Goal: Information Seeking & Learning: Learn about a topic

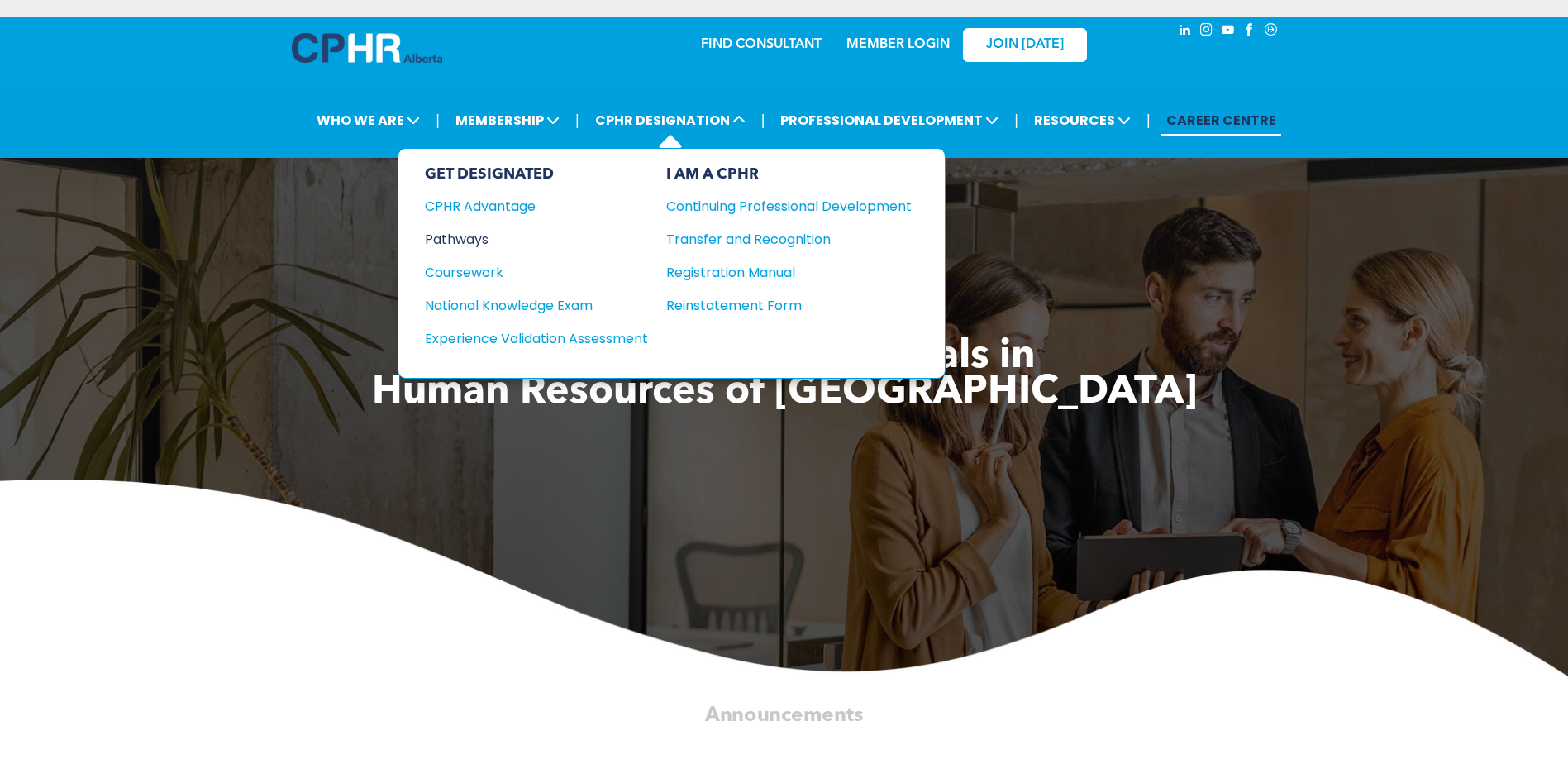
click at [462, 232] on div "Pathways" at bounding box center [525, 239] width 201 height 20
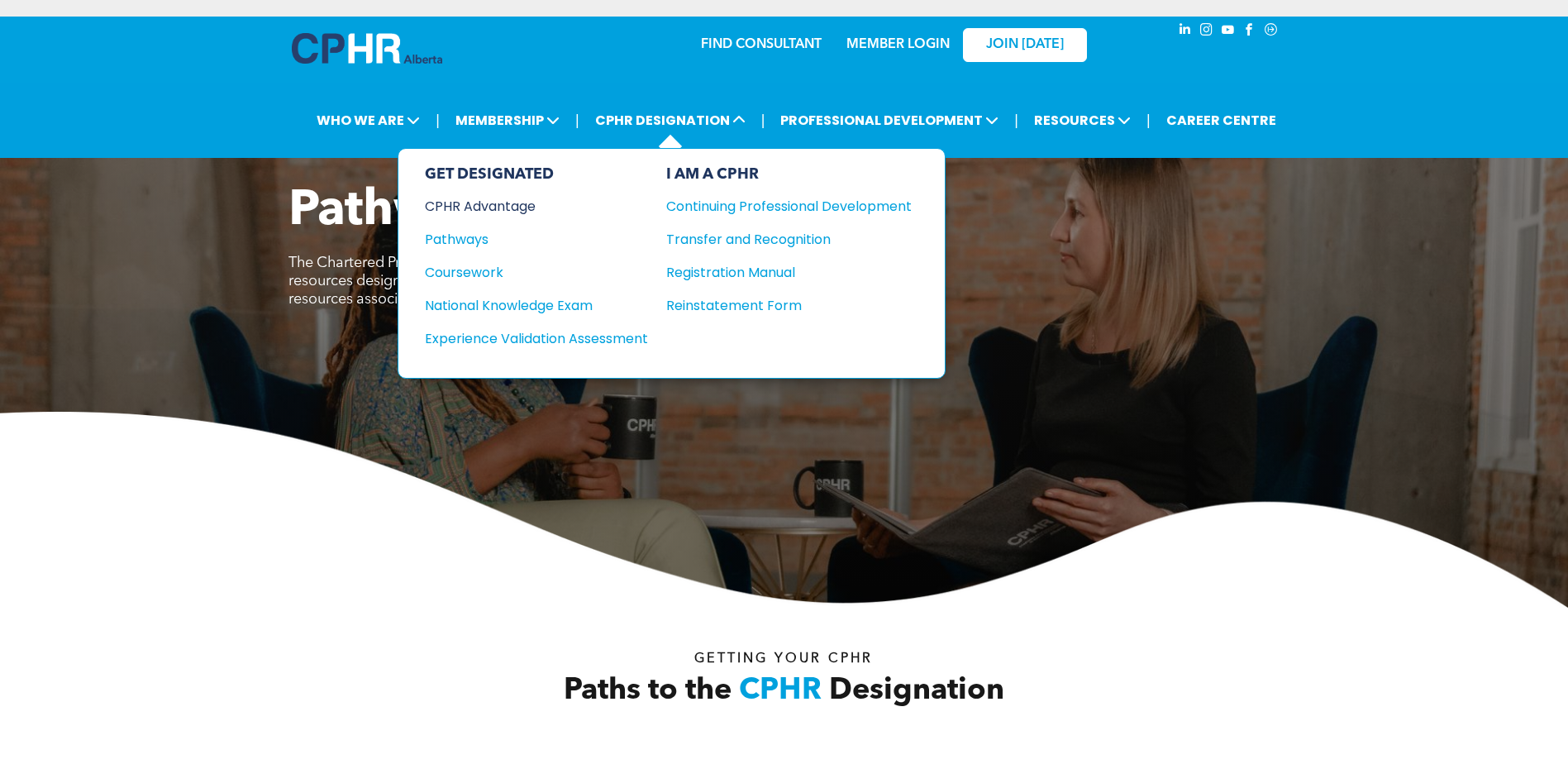
click at [462, 203] on div "CPHR Advantage" at bounding box center [525, 206] width 201 height 20
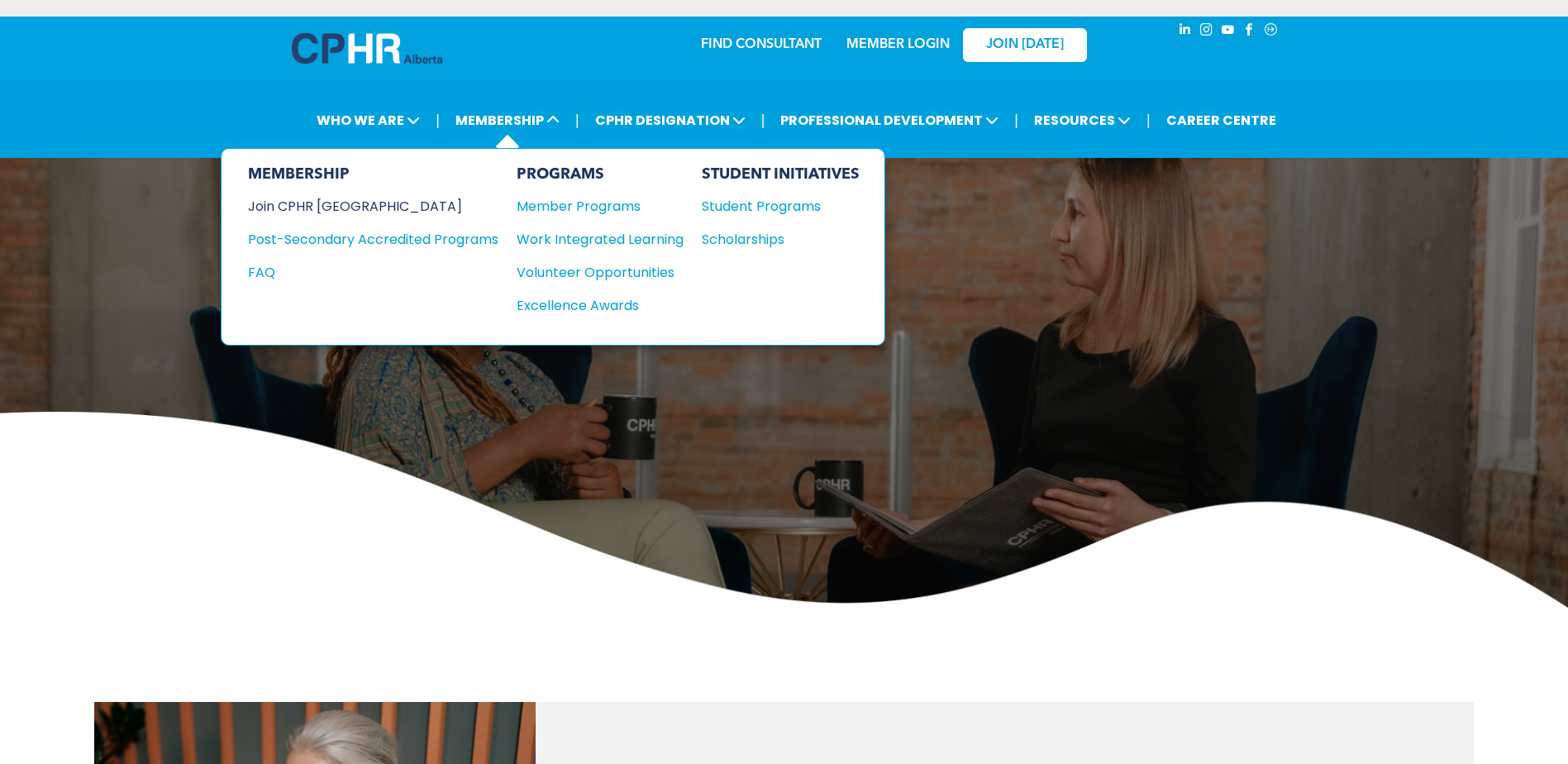
click at [325, 204] on div "Join CPHR [GEOGRAPHIC_DATA]" at bounding box center [361, 206] width 225 height 20
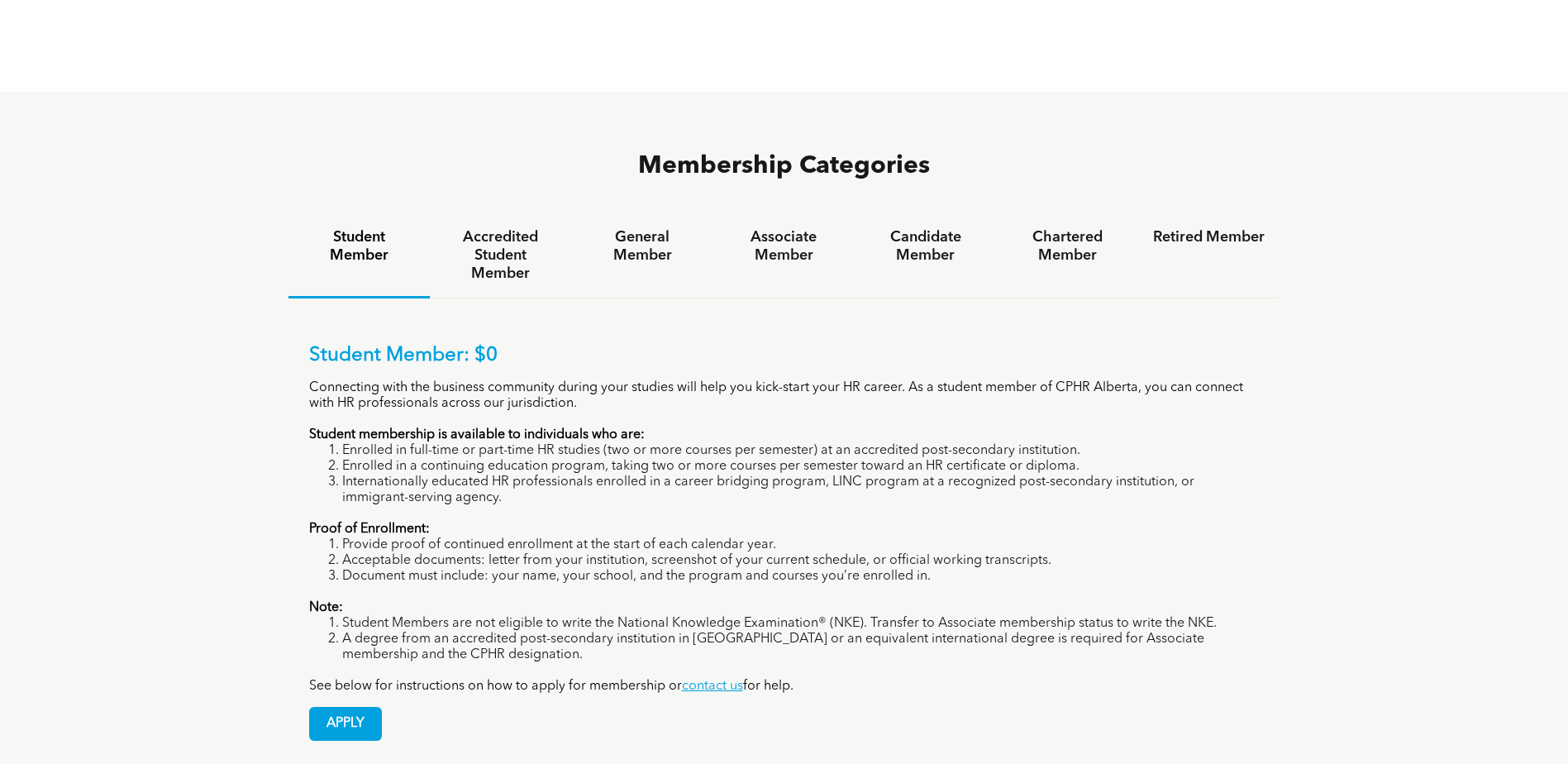
scroll to position [1075, 0]
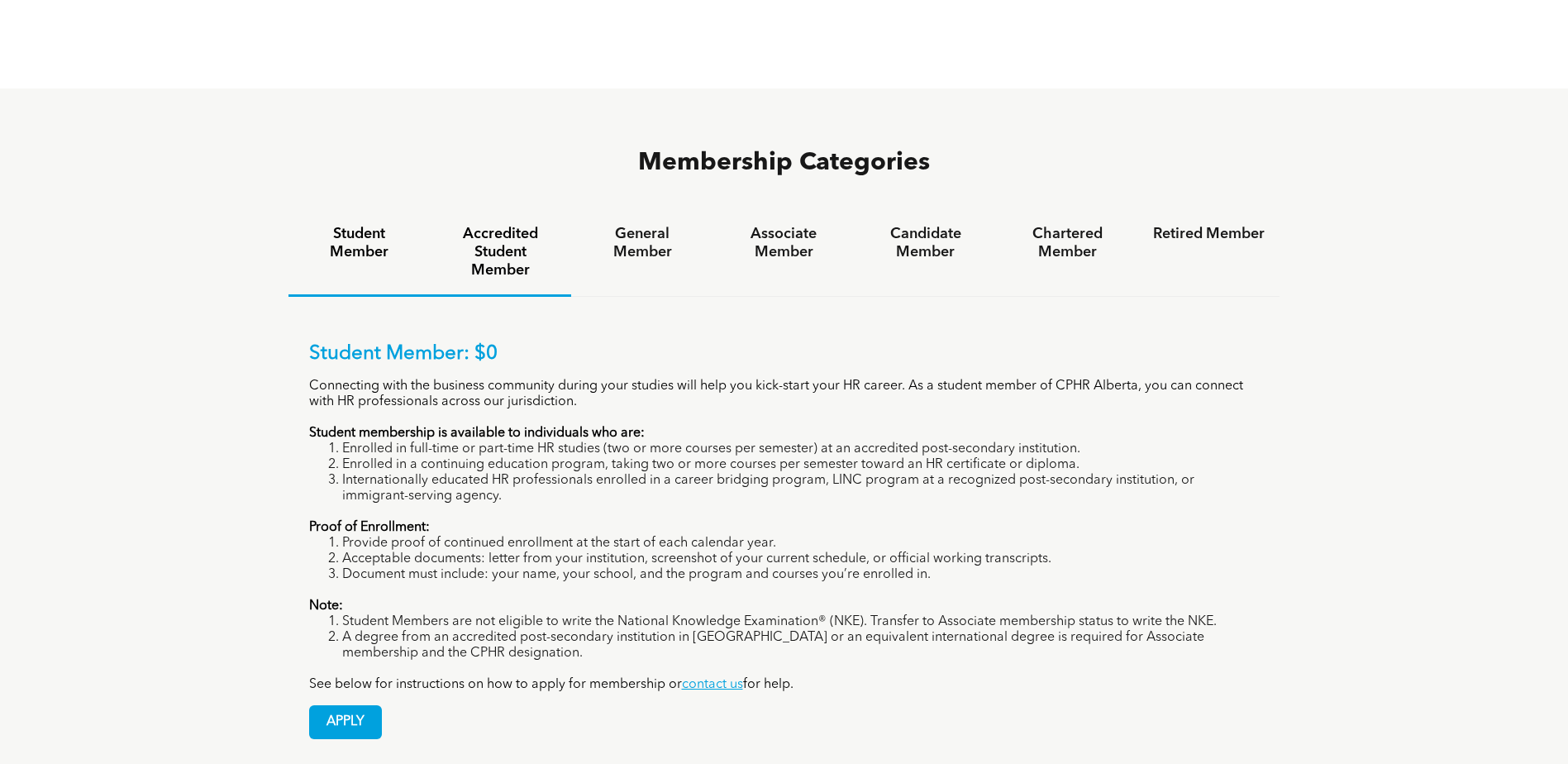
click at [523, 224] on h4 "Accredited Student Member" at bounding box center [500, 251] width 112 height 54
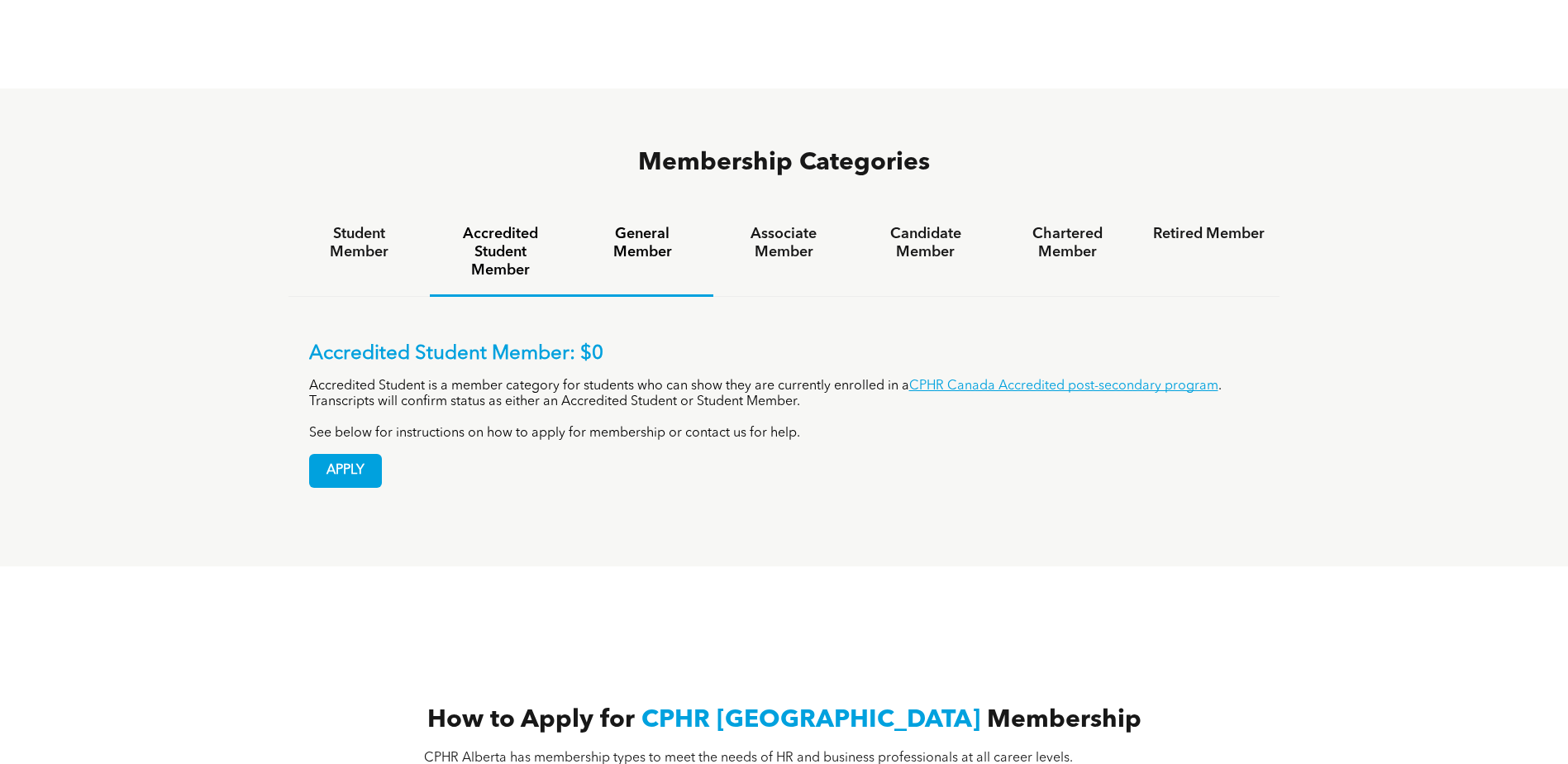
click at [658, 224] on h4 "General Member" at bounding box center [642, 242] width 112 height 36
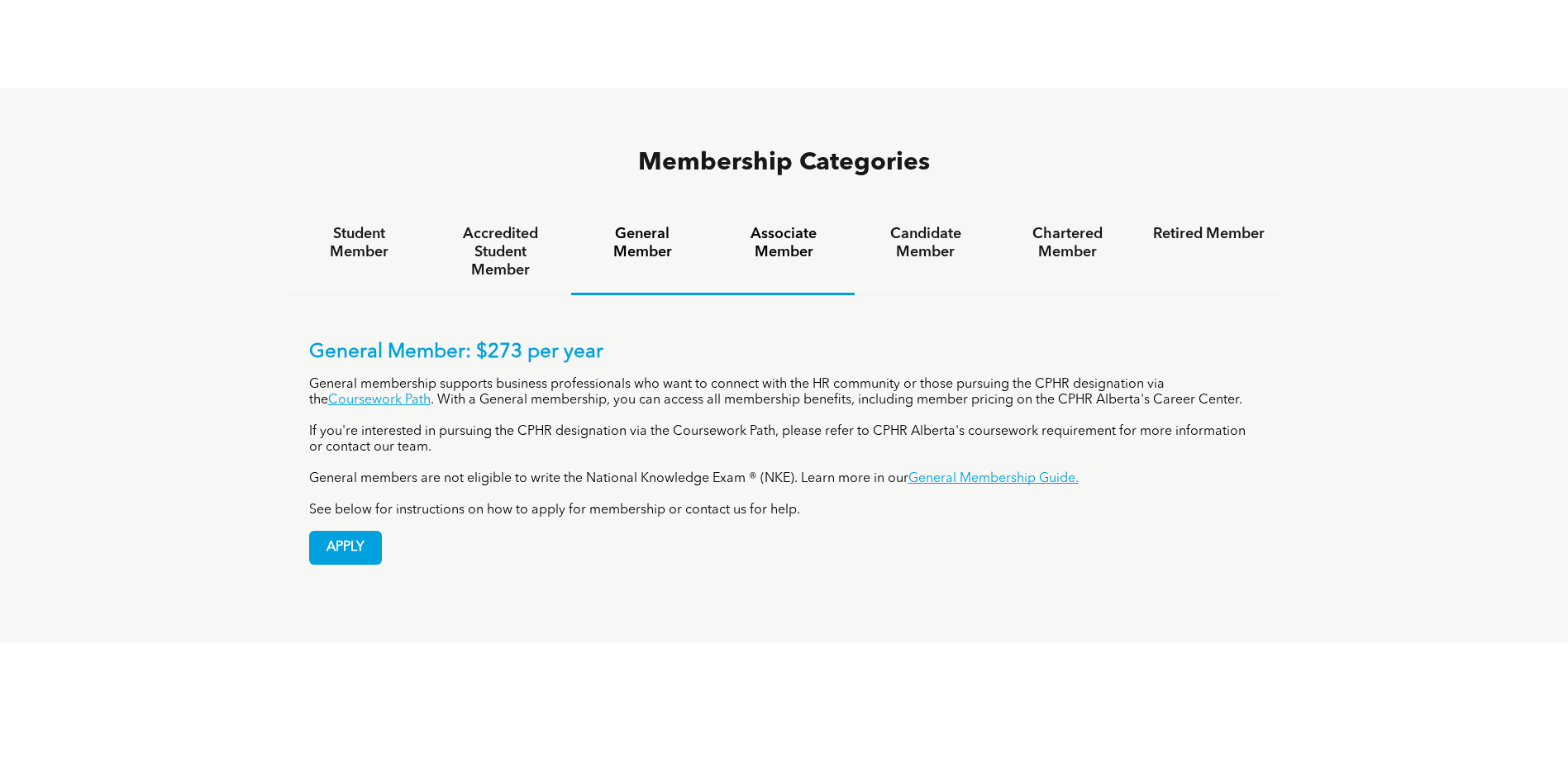
click at [772, 224] on h4 "Associate Member" at bounding box center [784, 242] width 112 height 36
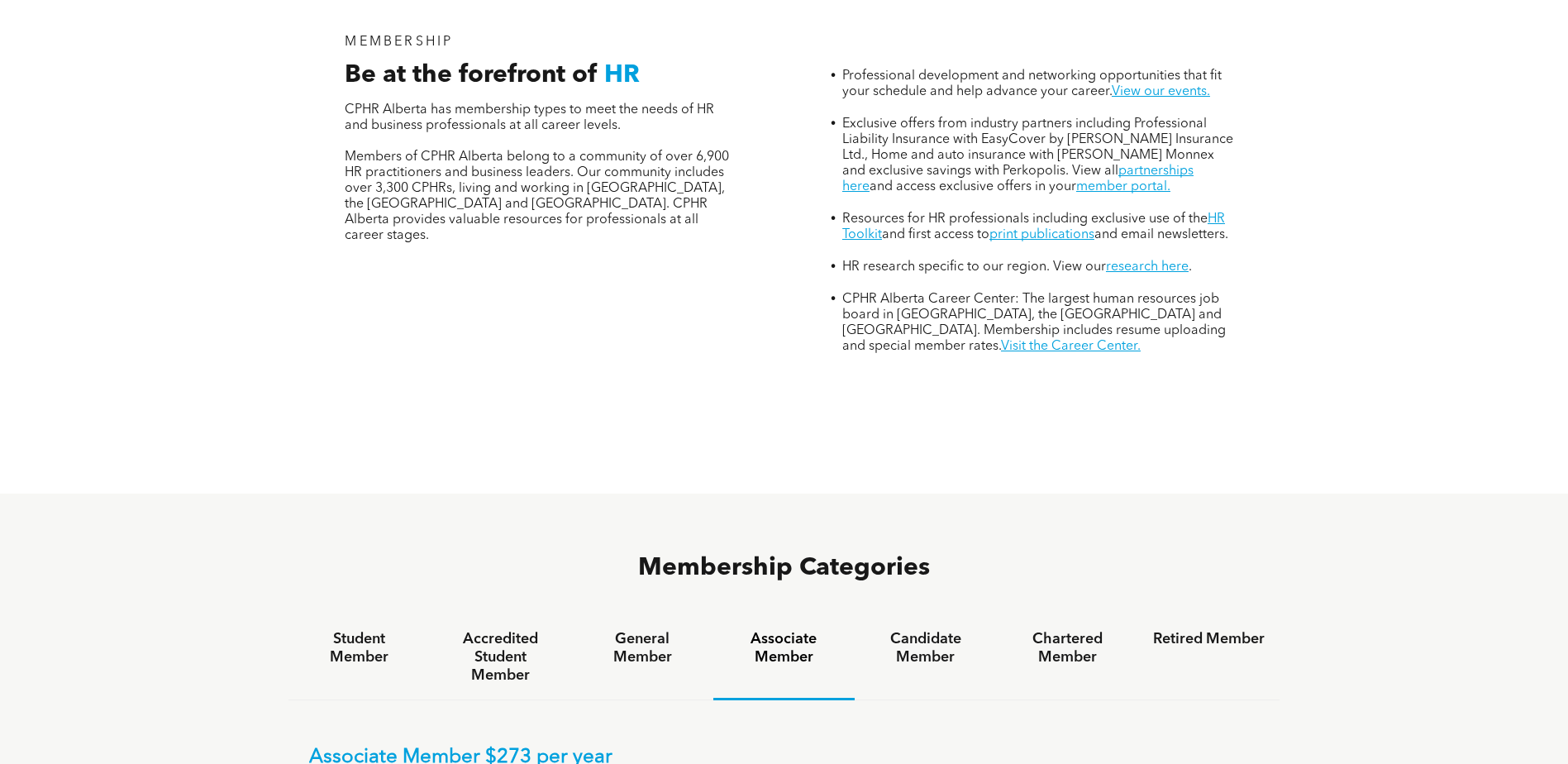
scroll to position [661, 0]
